Goal: Task Accomplishment & Management: Complete application form

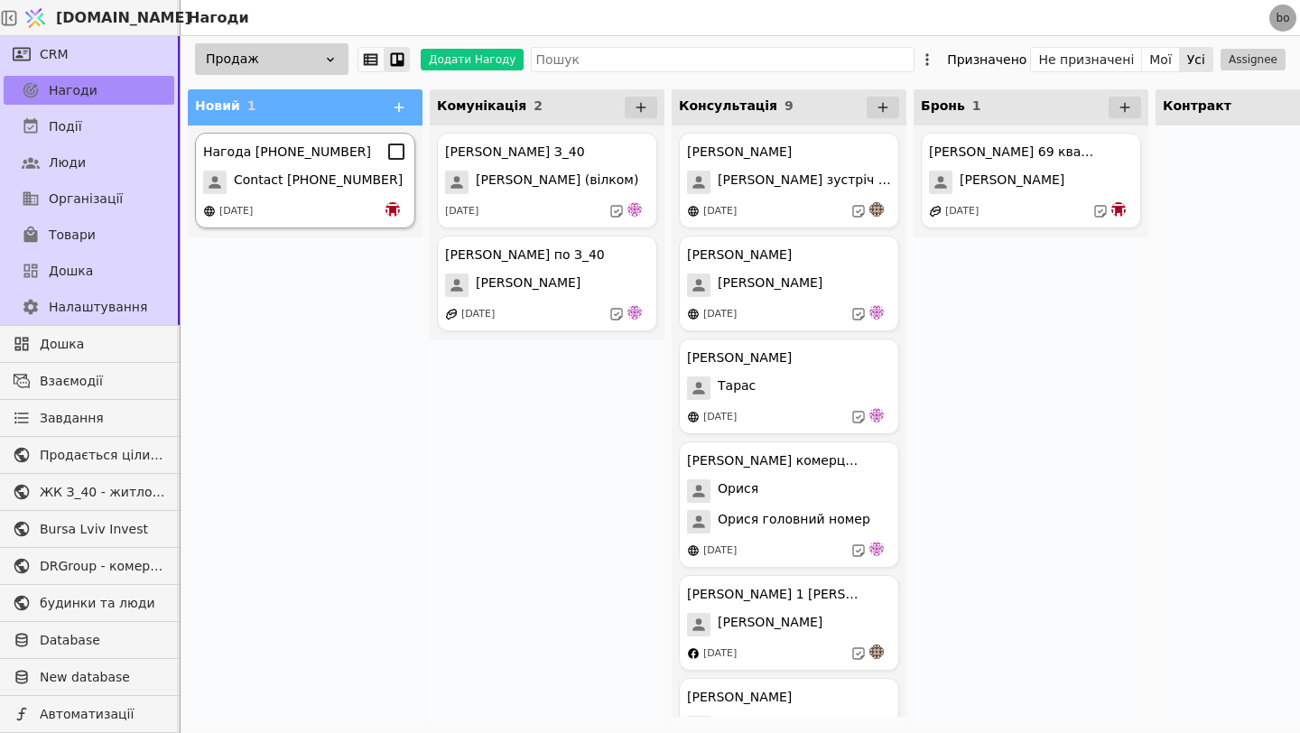
click at [365, 180] on span "Contact [PHONE_NUMBER]" at bounding box center [318, 182] width 169 height 23
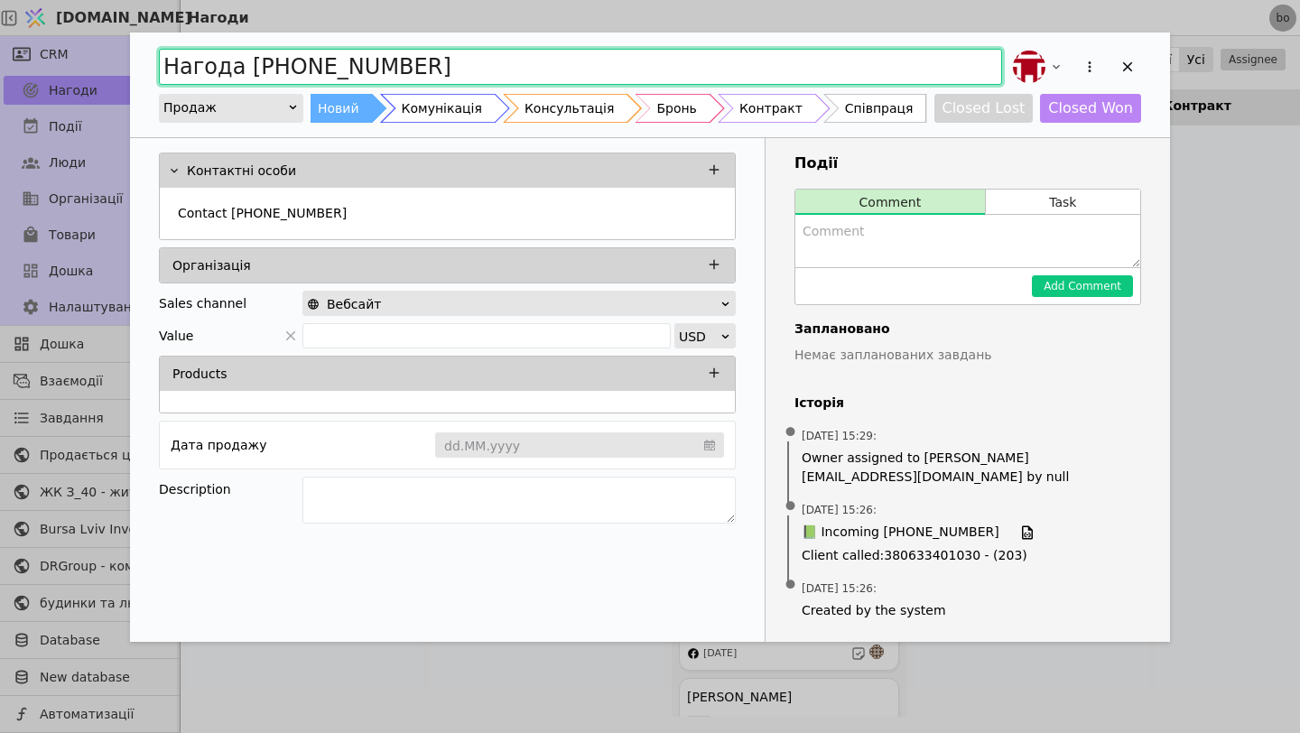
click at [237, 71] on input "Нагода [PHONE_NUMBER]" at bounding box center [580, 67] width 843 height 36
click at [231, 75] on input "Нагода [PHONE_NUMBER]" at bounding box center [580, 67] width 843 height 36
type input "[PERSON_NAME] [PHONE_NUMBER]"
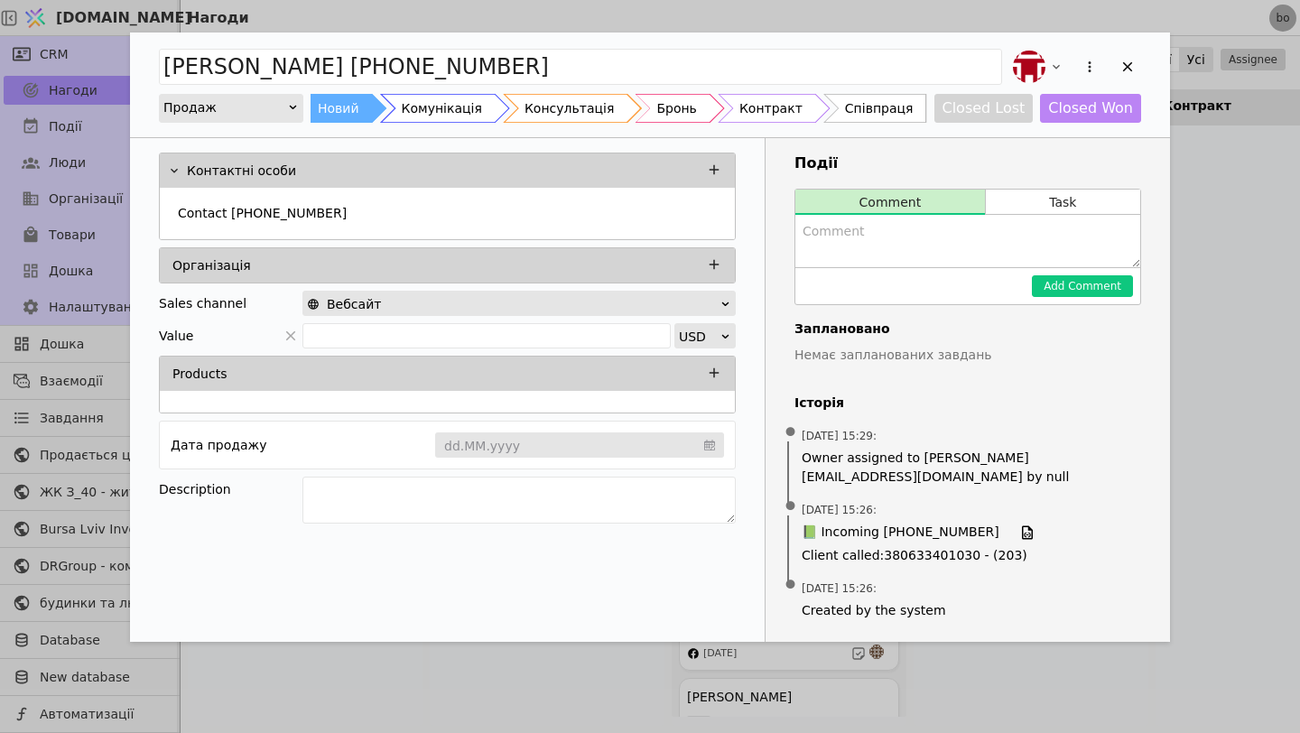
click at [304, 168] on div "Контактні особи" at bounding box center [460, 170] width 546 height 25
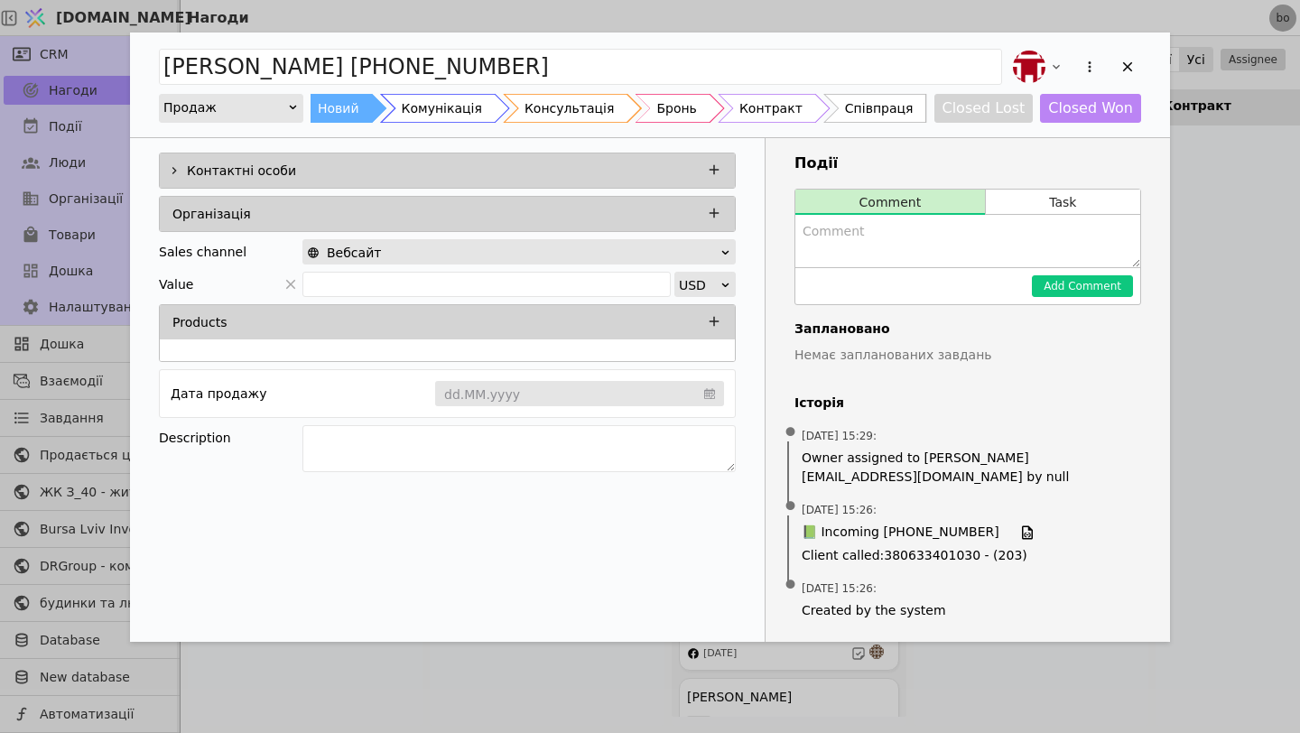
click at [304, 168] on div "Контактні особи" at bounding box center [460, 170] width 546 height 25
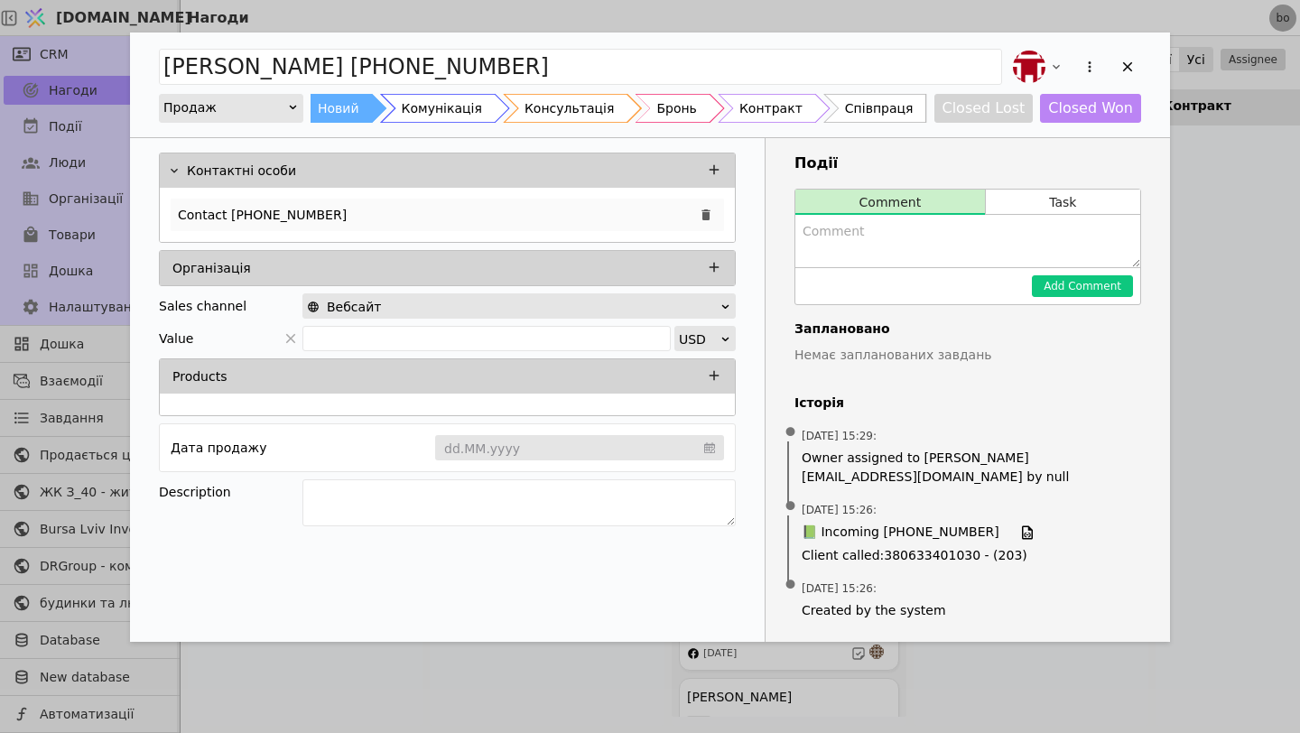
click at [299, 224] on div "Contact [PHONE_NUMBER]" at bounding box center [447, 215] width 553 height 32
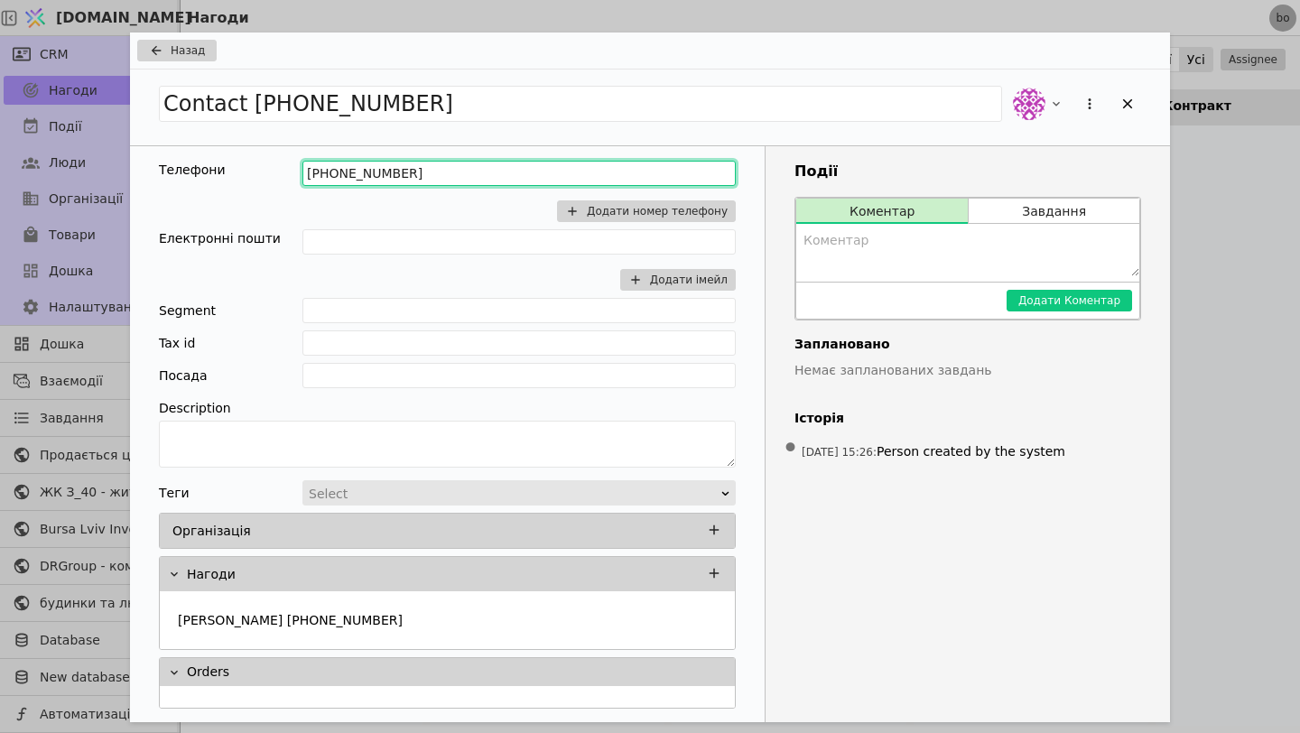
click at [436, 164] on input "[PHONE_NUMBER]" at bounding box center [518, 173] width 433 height 25
type input "[PHONE_NUMBER]"
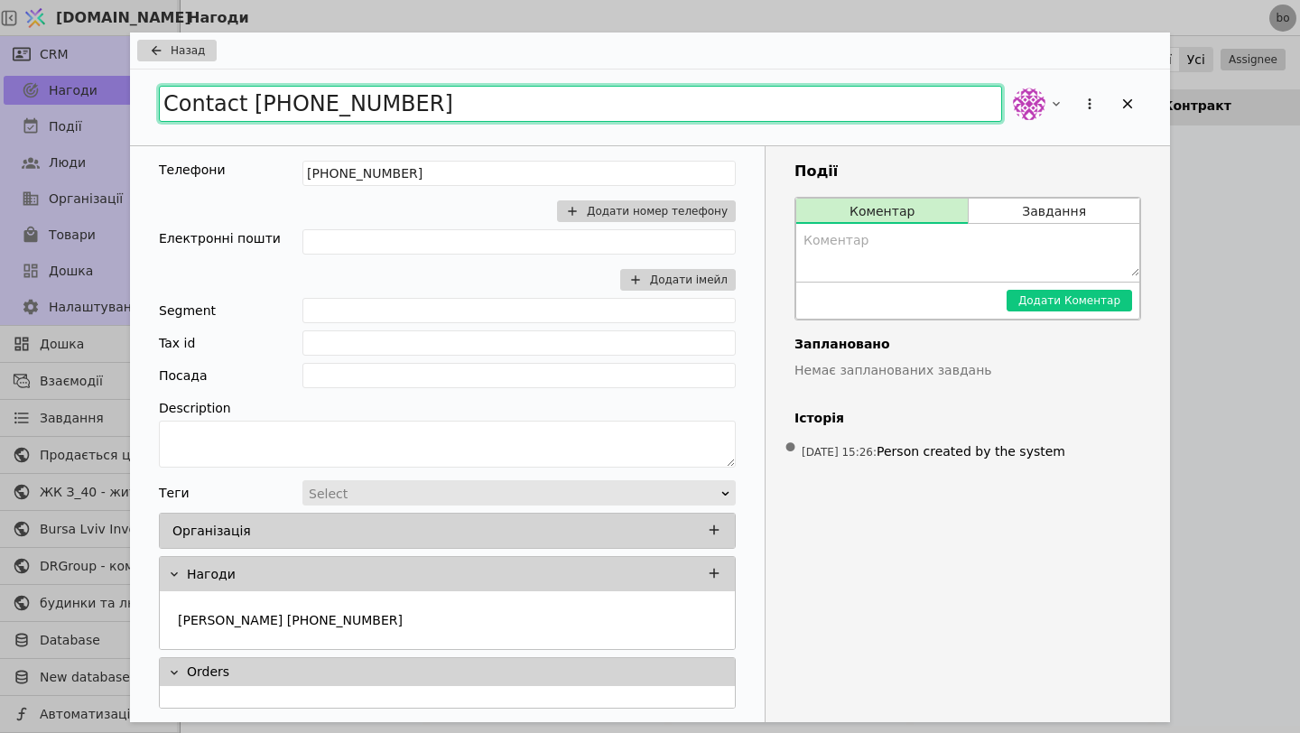
click at [240, 110] on input "Contact [PHONE_NUMBER]" at bounding box center [580, 104] width 843 height 36
click at [237, 107] on input "Contact [PHONE_NUMBER]" at bounding box center [580, 104] width 843 height 36
drag, startPoint x: 415, startPoint y: 99, endPoint x: 0, endPoint y: 111, distance: 415.3
click at [0, 111] on div "Назад Contact [PHONE_NUMBER] Телефони [PHONE_NUMBER] Додати номер телефону Елек…" at bounding box center [650, 366] width 1300 height 733
type input "[PERSON_NAME]"
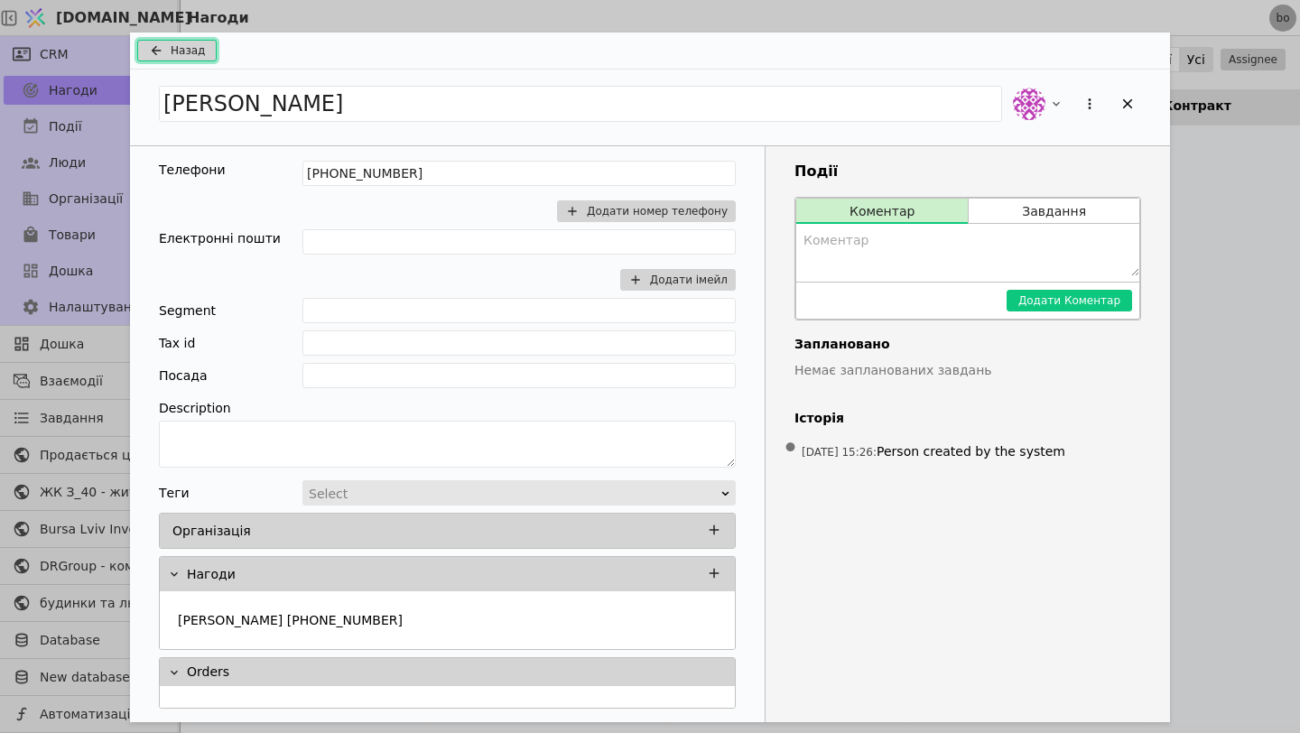
click at [201, 54] on span "Назад" at bounding box center [188, 50] width 34 height 16
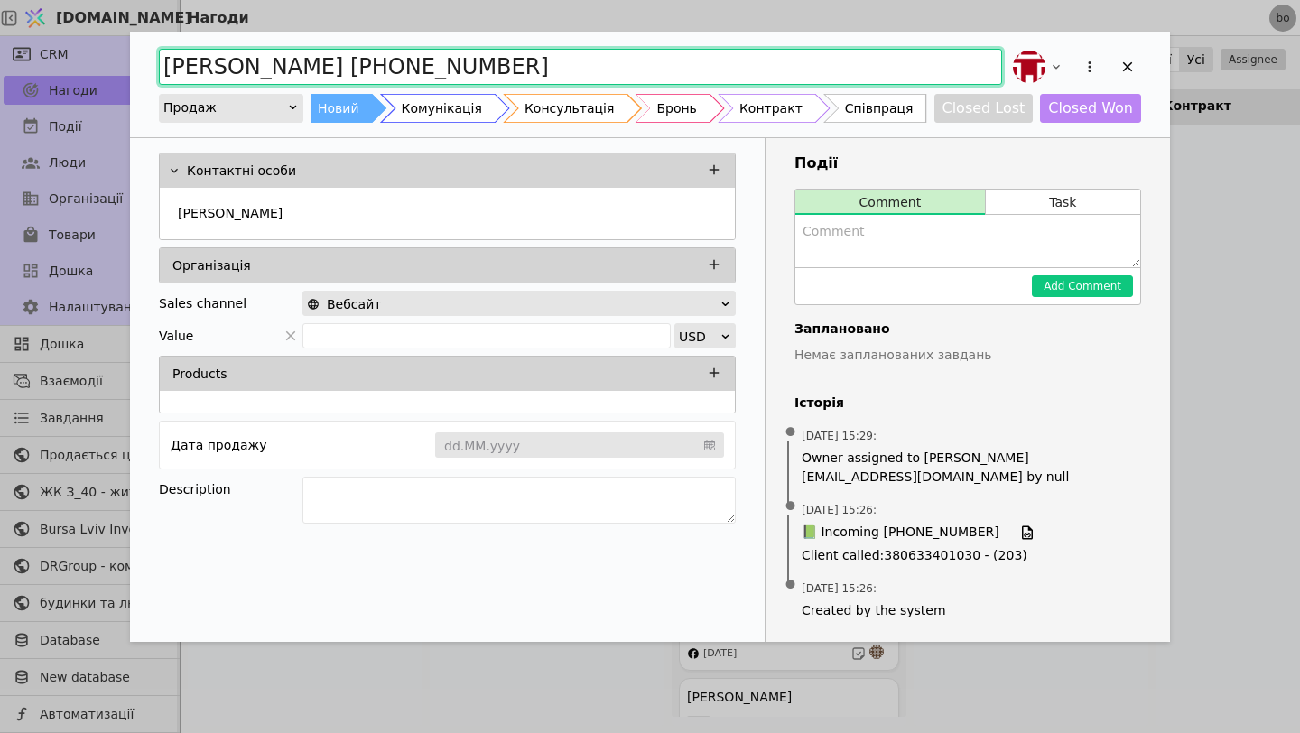
drag, startPoint x: 452, startPoint y: 69, endPoint x: 234, endPoint y: 79, distance: 218.6
click at [234, 79] on input "[PERSON_NAME] [PHONE_NUMBER]" at bounding box center [580, 67] width 843 height 36
type input "[PERSON_NAME]"
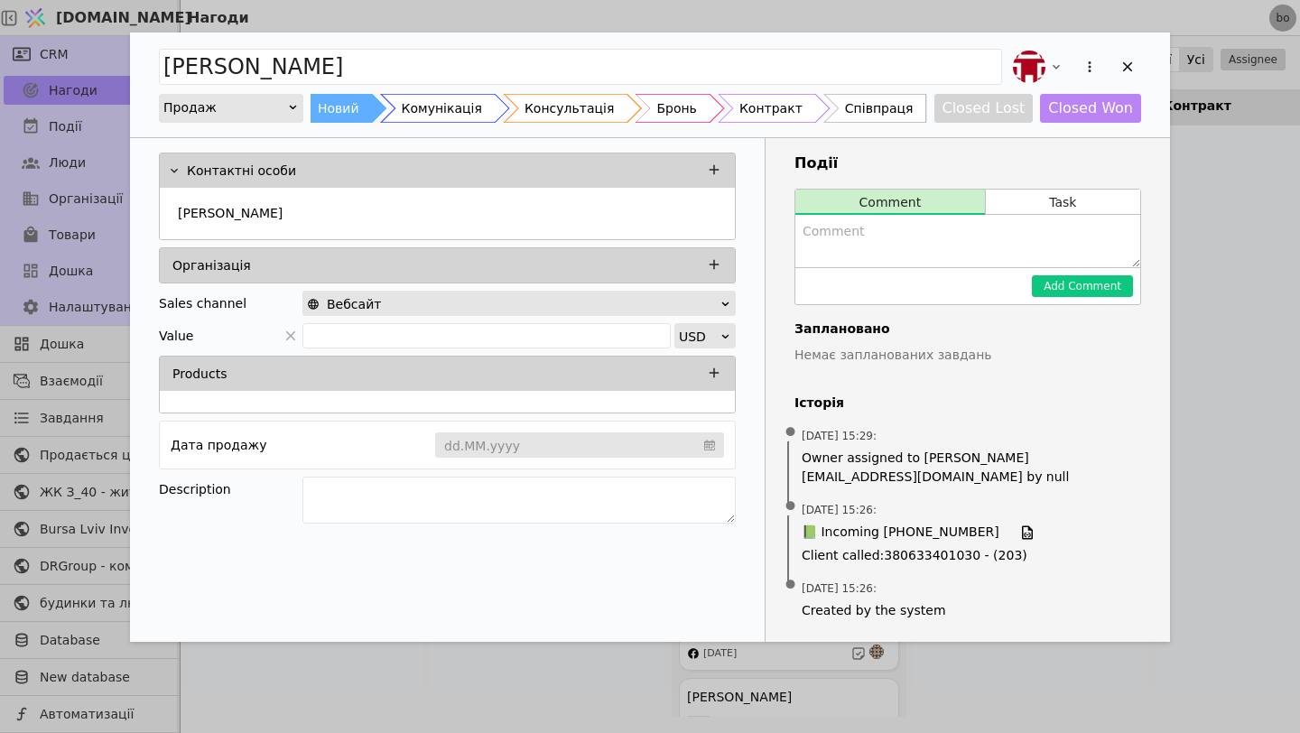
click at [439, 107] on div "Комунікація" at bounding box center [442, 108] width 80 height 29
click at [897, 255] on textarea "Add Opportunity" at bounding box center [967, 241] width 345 height 52
click at [439, 507] on textarea "Add Opportunity" at bounding box center [518, 499] width 433 height 47
click at [883, 227] on textarea "Add Opportunity" at bounding box center [967, 241] width 345 height 52
click at [560, 513] on textarea "Add Opportunity" at bounding box center [518, 499] width 433 height 47
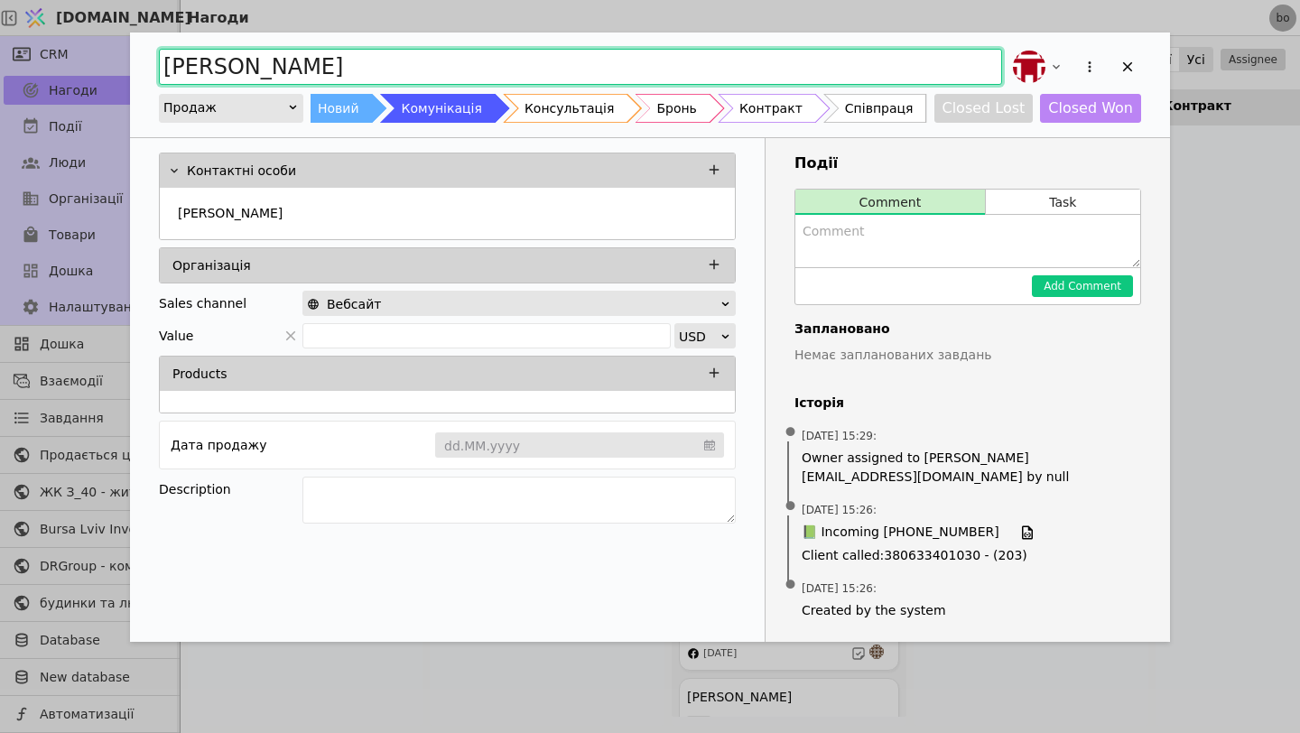
drag, startPoint x: 203, startPoint y: 69, endPoint x: 349, endPoint y: 72, distance: 146.2
click at [349, 72] on input "[PERSON_NAME]" at bounding box center [580, 67] width 843 height 36
drag, startPoint x: 459, startPoint y: 67, endPoint x: 239, endPoint y: 92, distance: 221.6
click at [233, 85] on div "[PERSON_NAME]" at bounding box center [650, 67] width 982 height 40
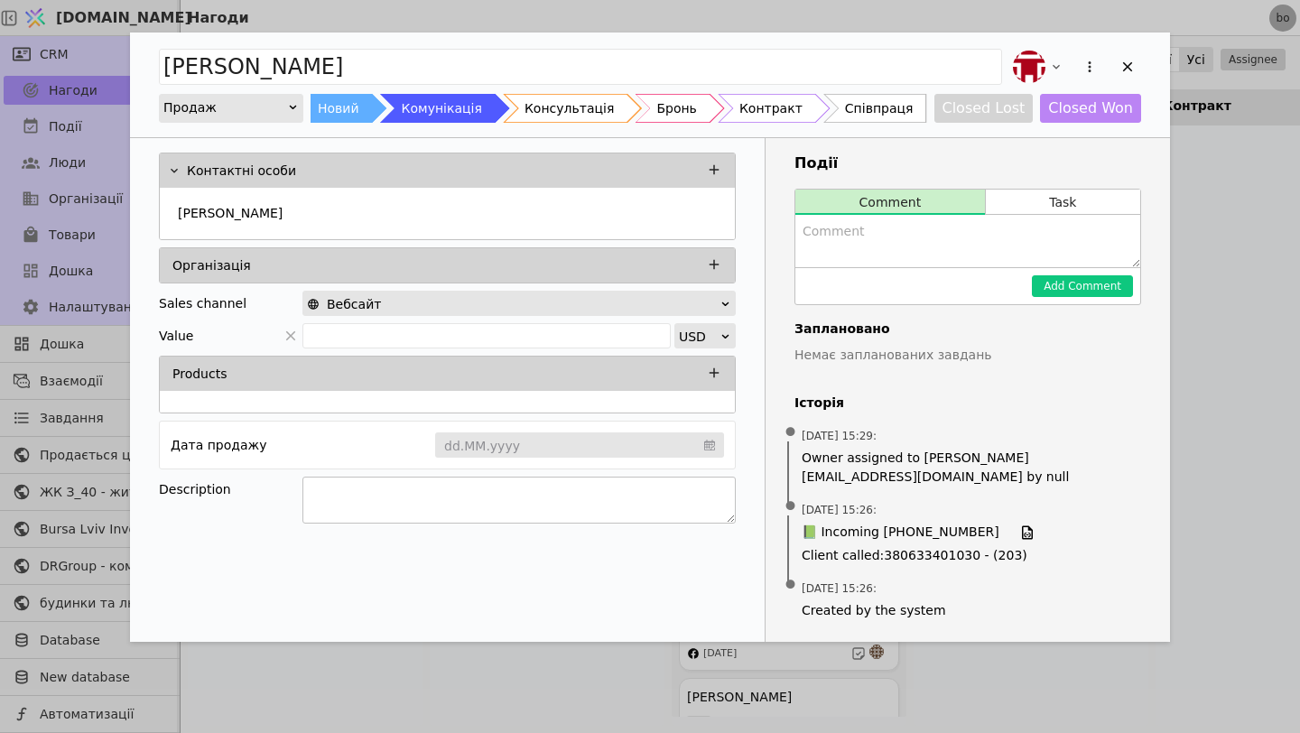
click at [358, 486] on textarea "Add Opportunity" at bounding box center [518, 499] width 433 height 47
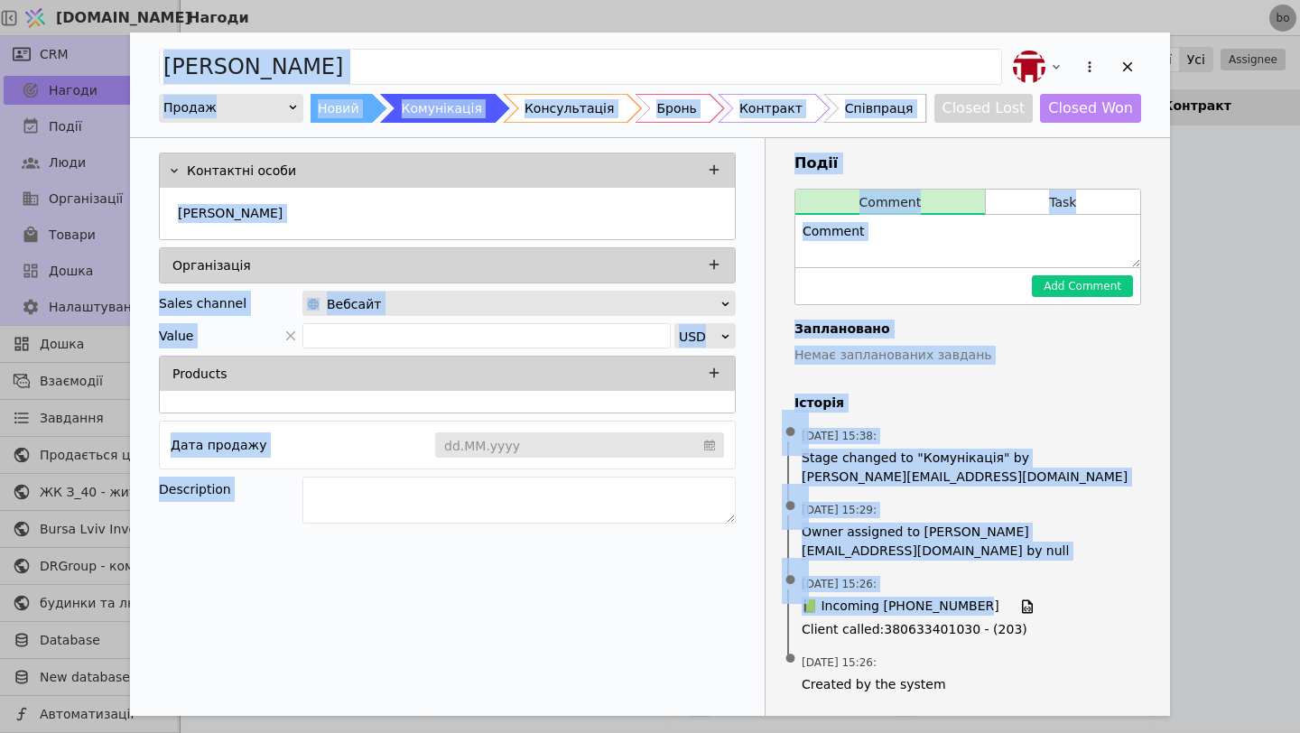
drag, startPoint x: 974, startPoint y: 585, endPoint x: 1001, endPoint y: 712, distance: 130.1
click at [1001, 712] on div "[PERSON_NAME] Курдонери Продаж Новий Комунікація Консультація Бронь Контракт Сп…" at bounding box center [650, 366] width 1300 height 733
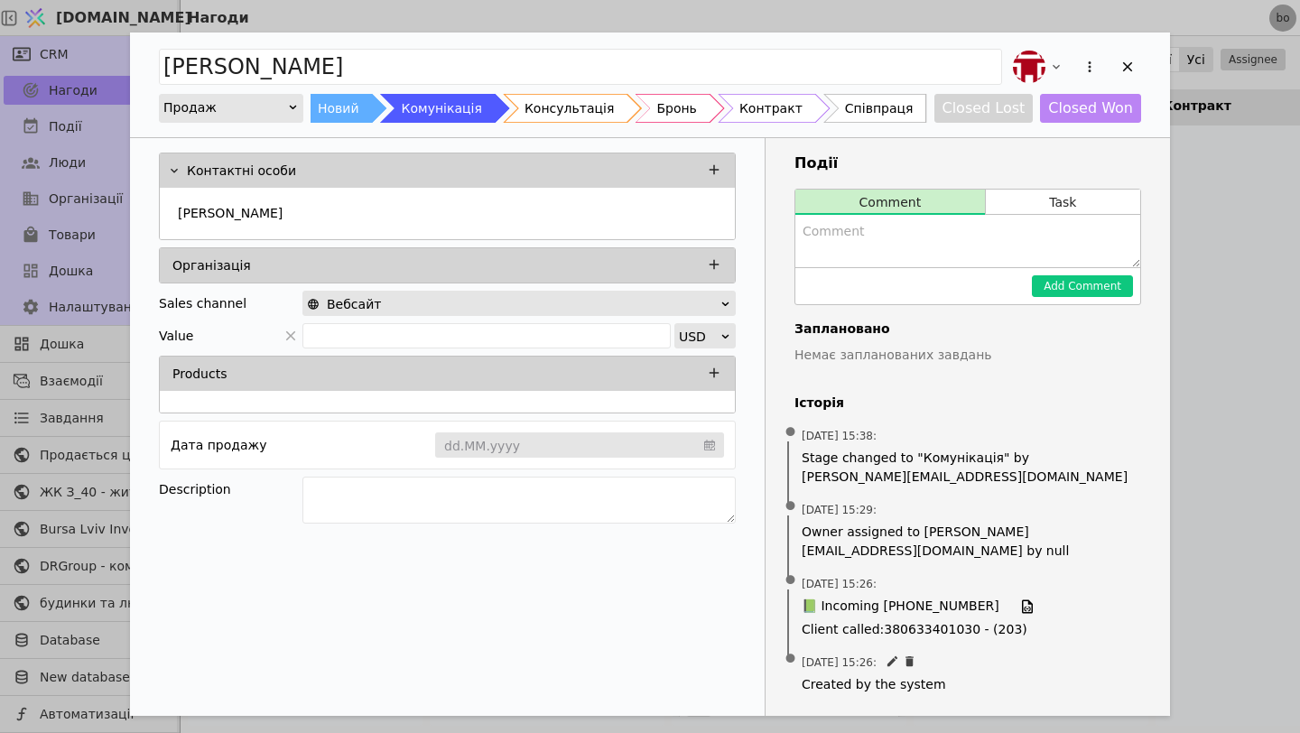
click at [978, 675] on span "Created by the system" at bounding box center [967, 684] width 332 height 19
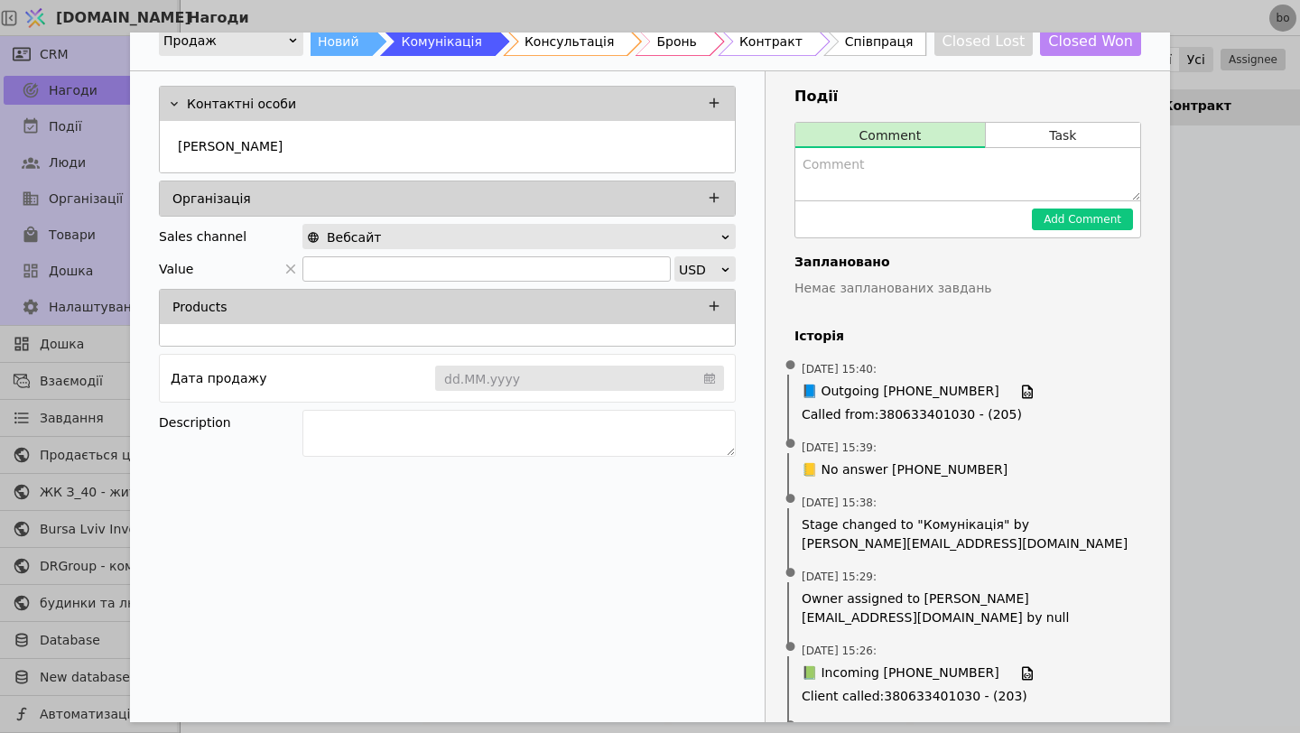
scroll to position [108, 0]
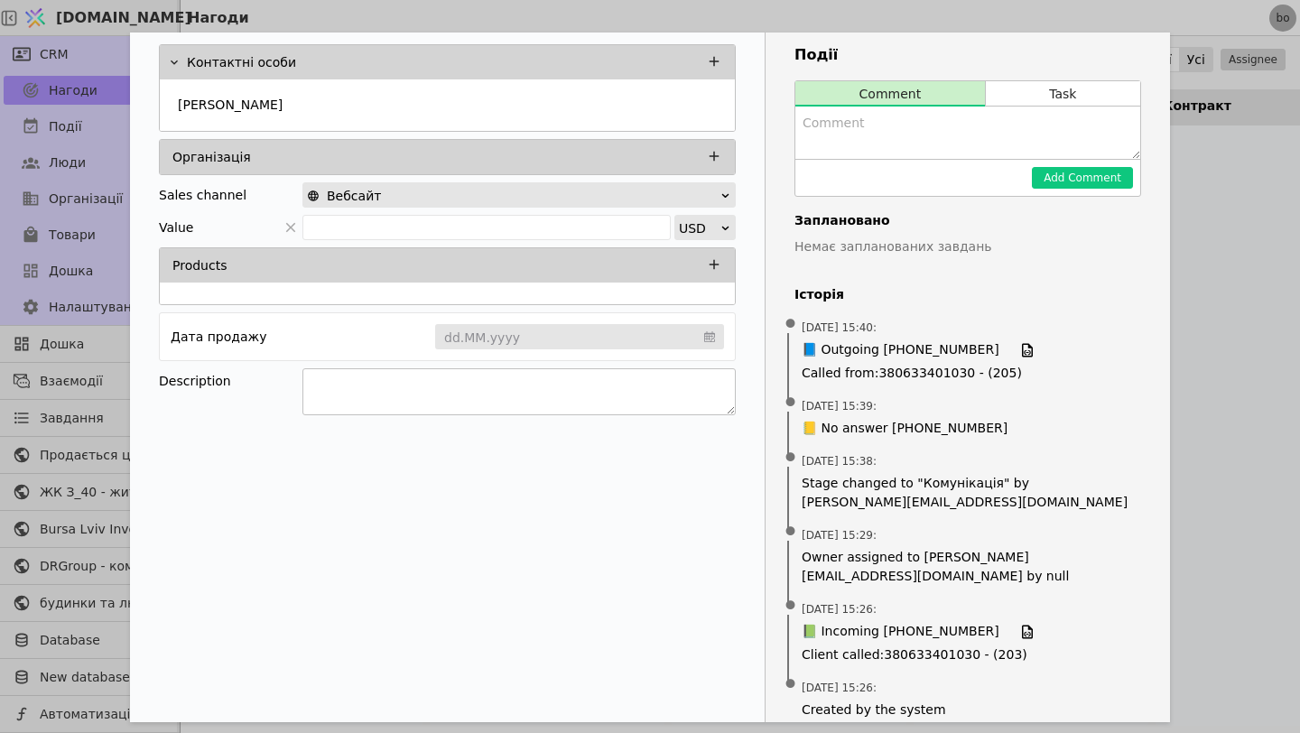
click at [402, 385] on textarea "Add Opportunity" at bounding box center [518, 391] width 433 height 47
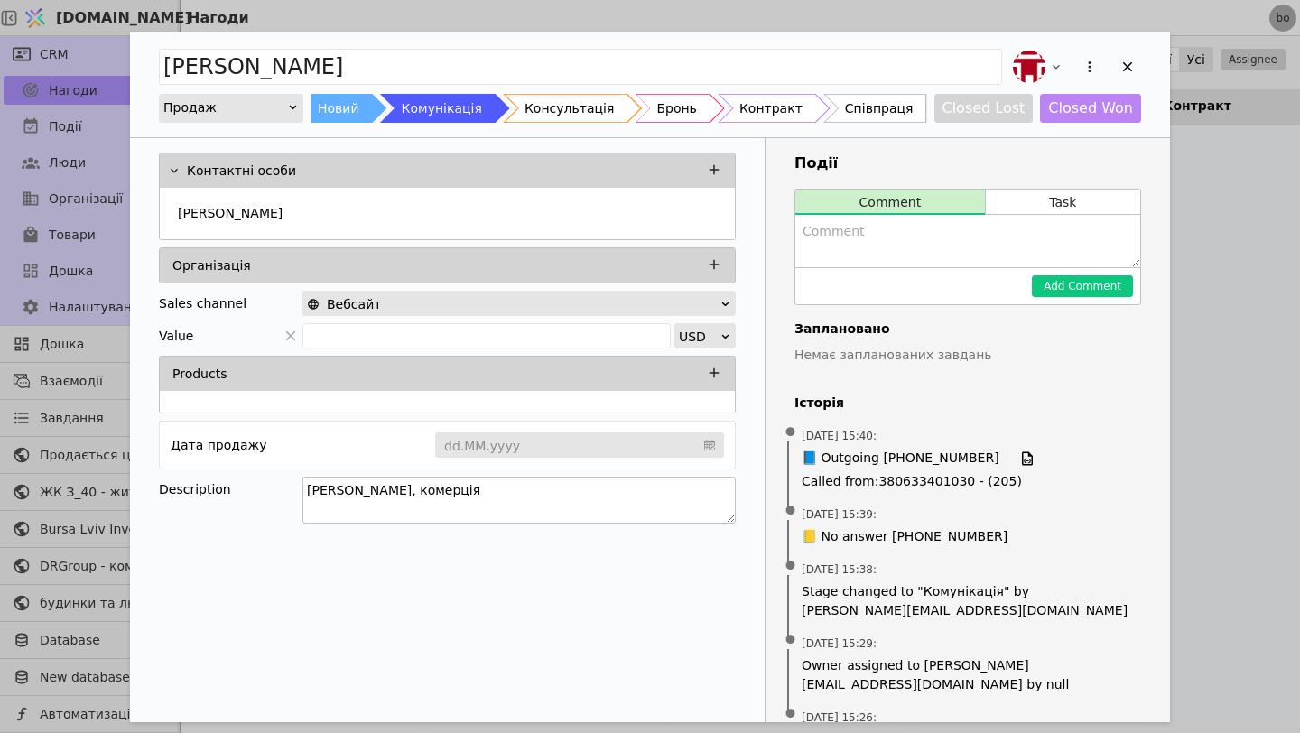
click at [550, 500] on textarea "[PERSON_NAME], комерція" at bounding box center [518, 499] width 433 height 47
type textarea "[PERSON_NAME], комерція"
click at [1130, 62] on icon "Add Opportunity" at bounding box center [1128, 67] width 10 height 10
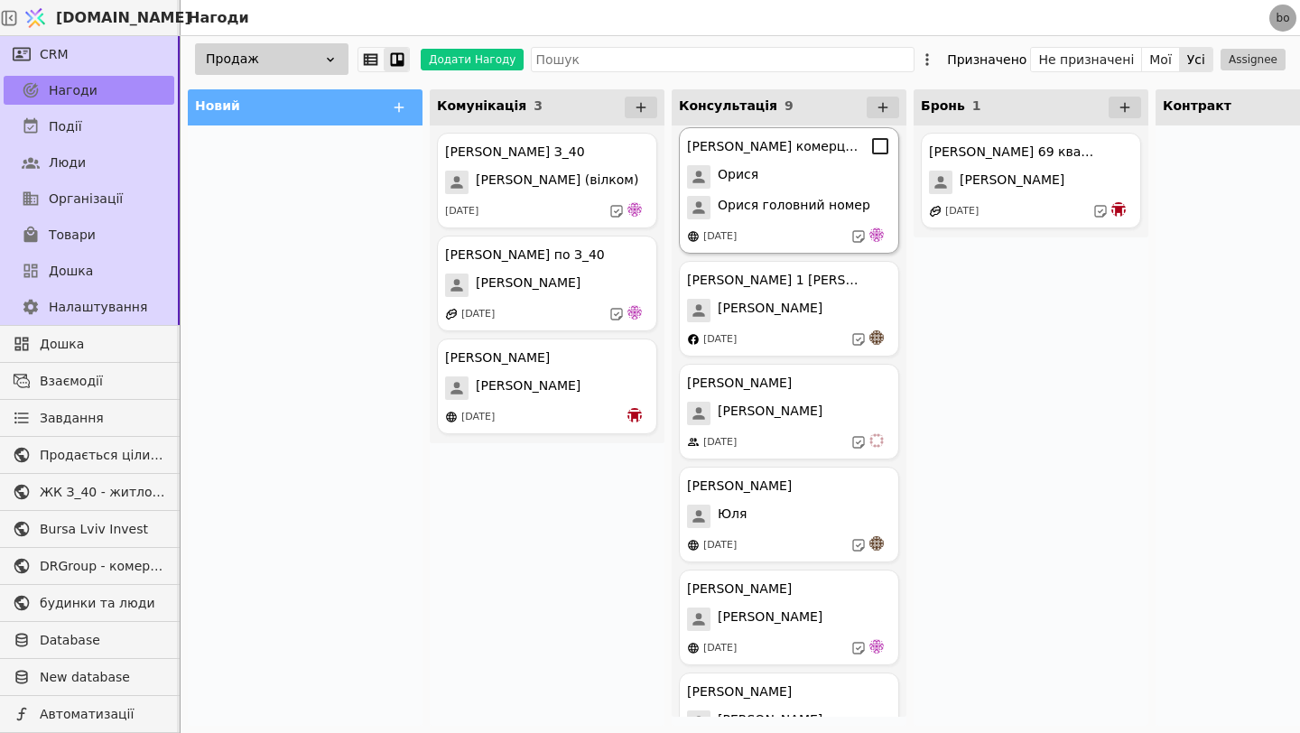
scroll to position [373, 0]
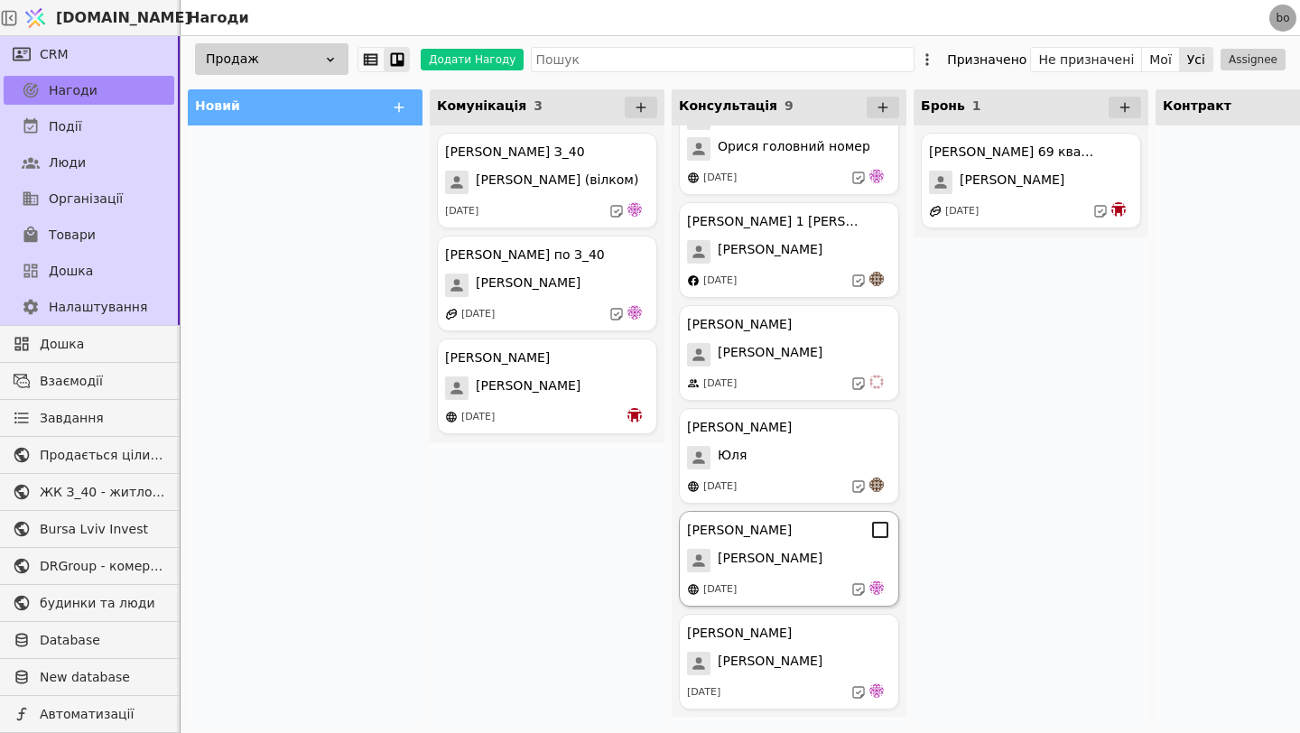
click at [807, 532] on div "[PERSON_NAME]" at bounding box center [789, 530] width 204 height 22
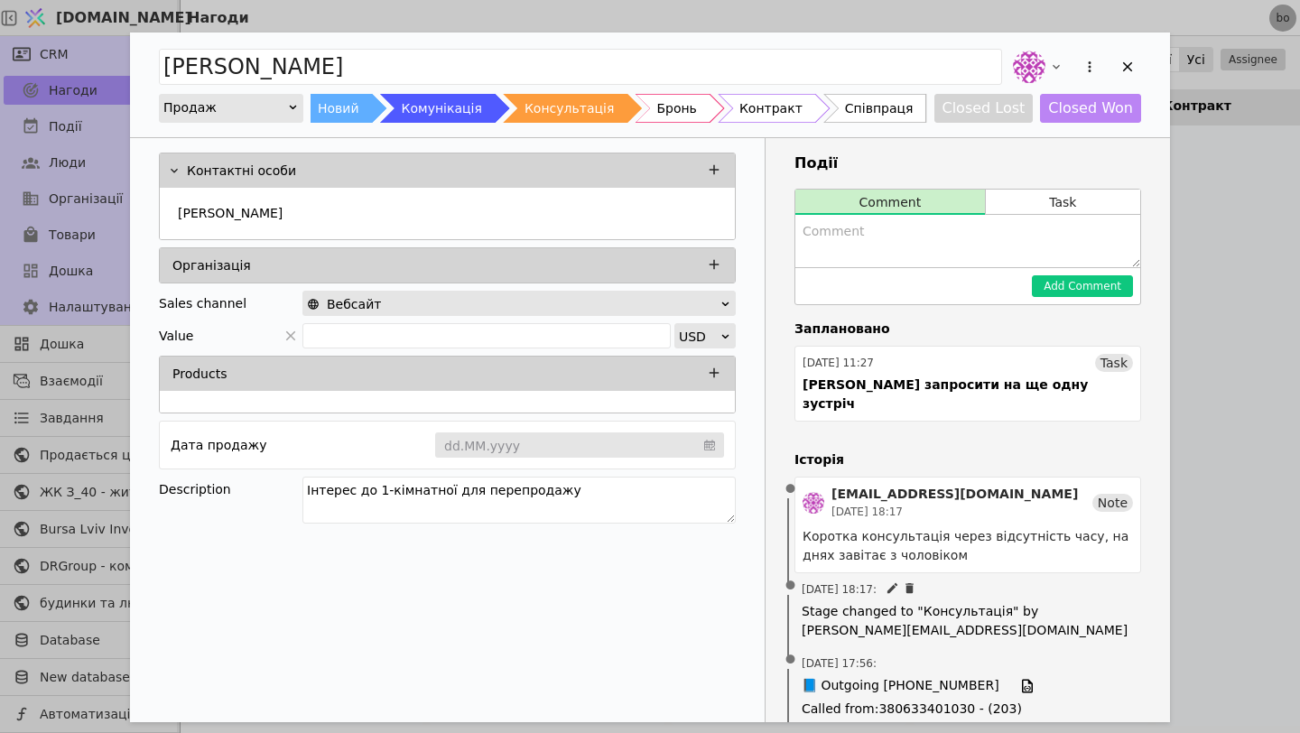
scroll to position [34, 0]
